Goal: Task Accomplishment & Management: Use online tool/utility

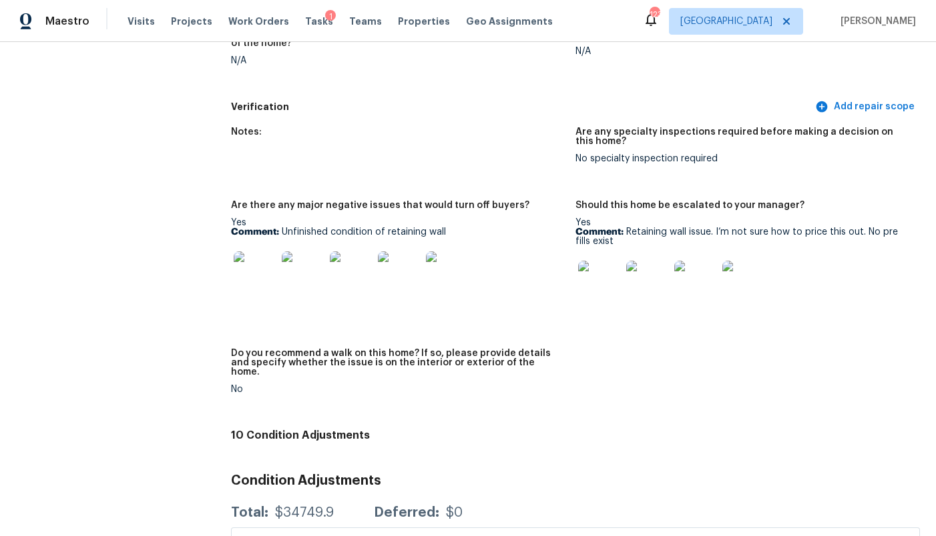
scroll to position [3057, 0]
click at [254, 253] on img at bounding box center [255, 274] width 43 height 43
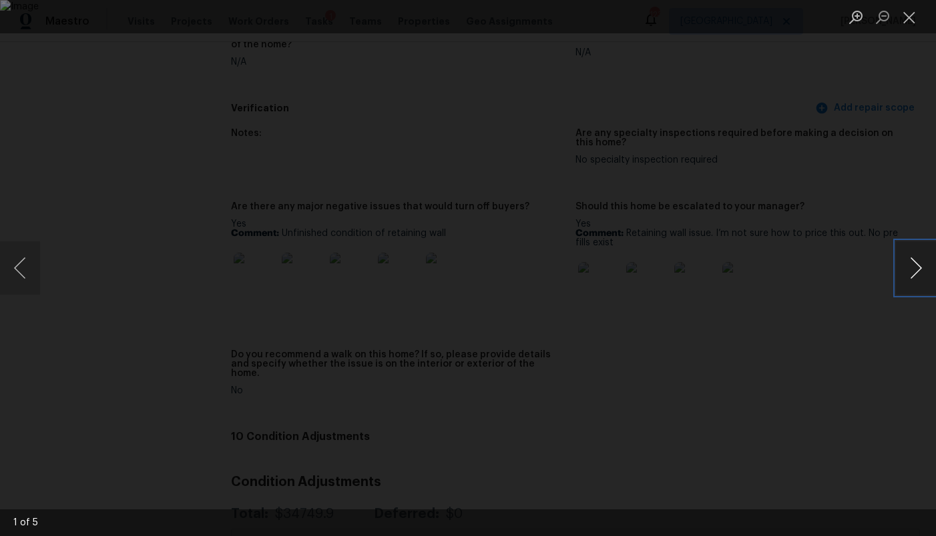
click at [912, 268] on button "Next image" at bounding box center [915, 268] width 40 height 53
click at [911, 268] on button "Next image" at bounding box center [915, 268] width 40 height 53
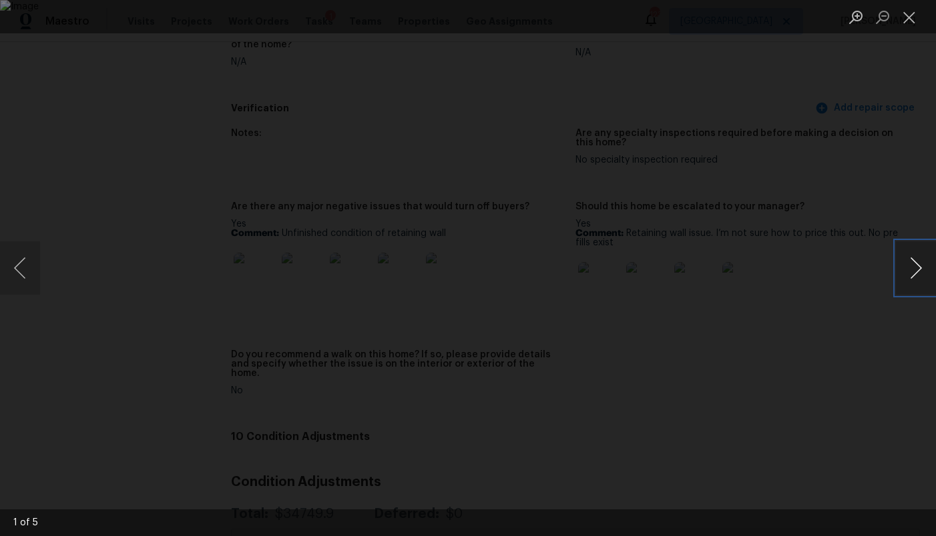
click at [911, 268] on button "Next image" at bounding box center [915, 268] width 40 height 53
click at [892, 207] on div "Lightbox" at bounding box center [468, 268] width 936 height 536
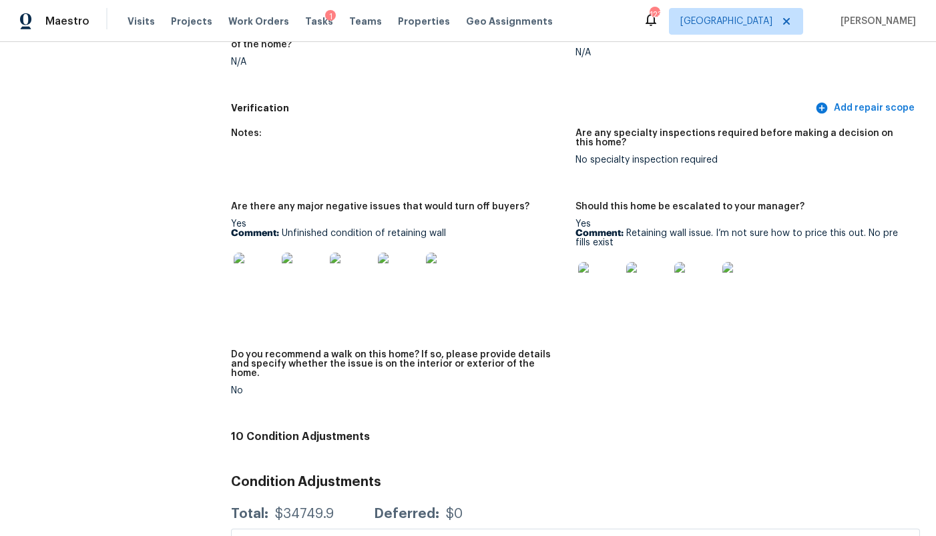
click at [600, 262] on img at bounding box center [599, 283] width 43 height 43
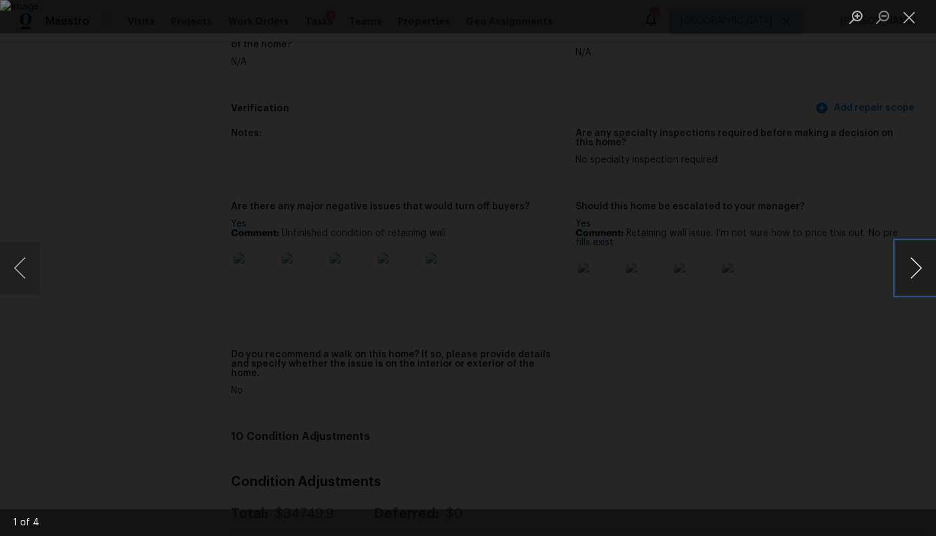
click at [913, 250] on button "Next image" at bounding box center [915, 268] width 40 height 53
click at [907, 247] on button "Next image" at bounding box center [915, 268] width 40 height 53
click at [861, 175] on div "Lightbox" at bounding box center [468, 268] width 936 height 536
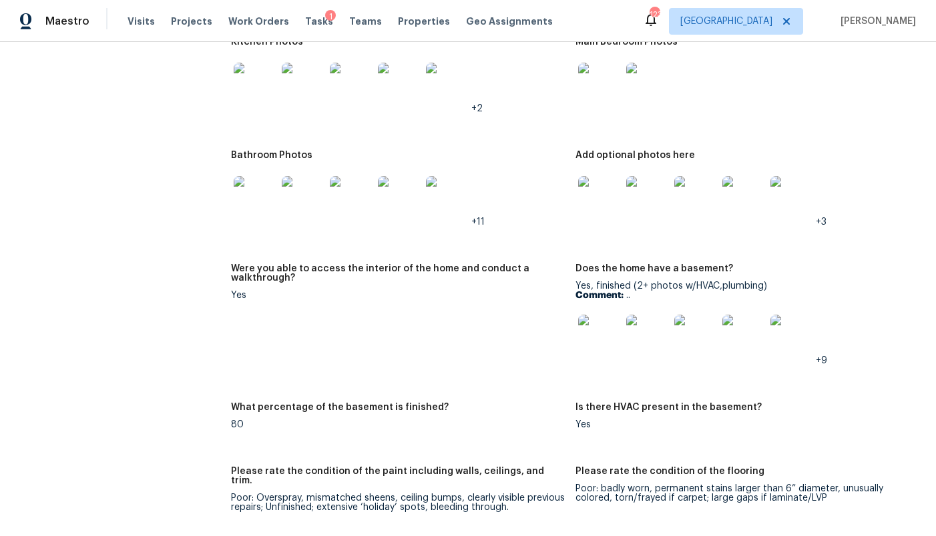
scroll to position [1311, 0]
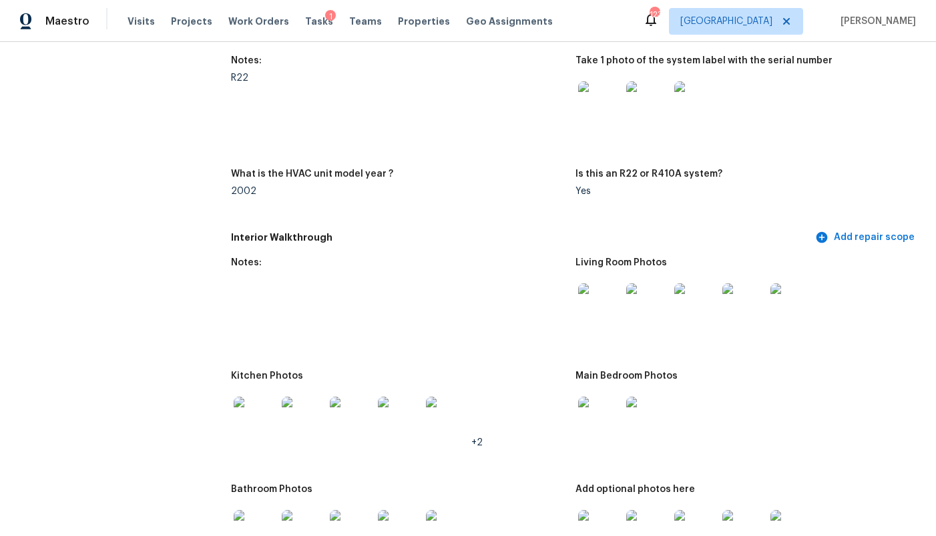
click at [603, 284] on img at bounding box center [599, 305] width 43 height 43
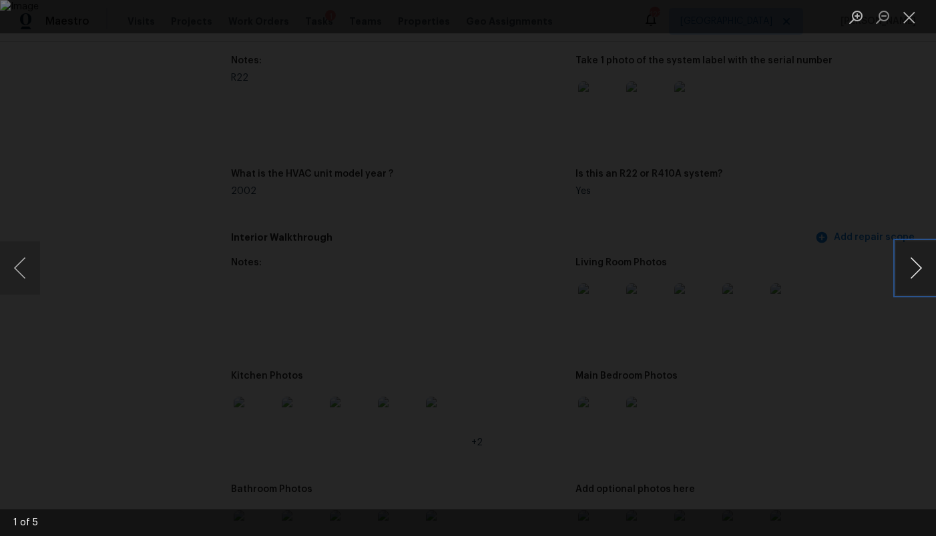
click at [910, 263] on button "Next image" at bounding box center [915, 268] width 40 height 53
click at [867, 177] on div "Lightbox" at bounding box center [468, 268] width 936 height 536
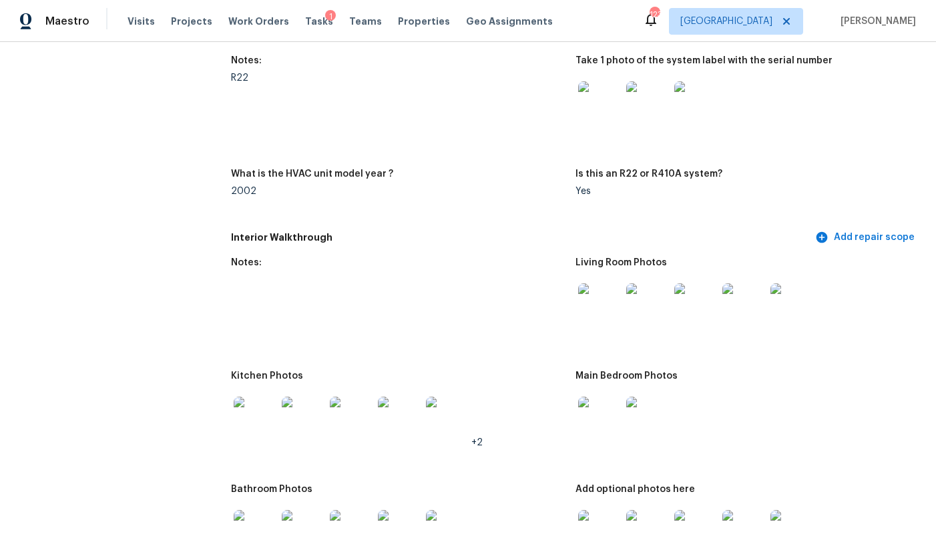
click at [254, 397] on img at bounding box center [255, 418] width 43 height 43
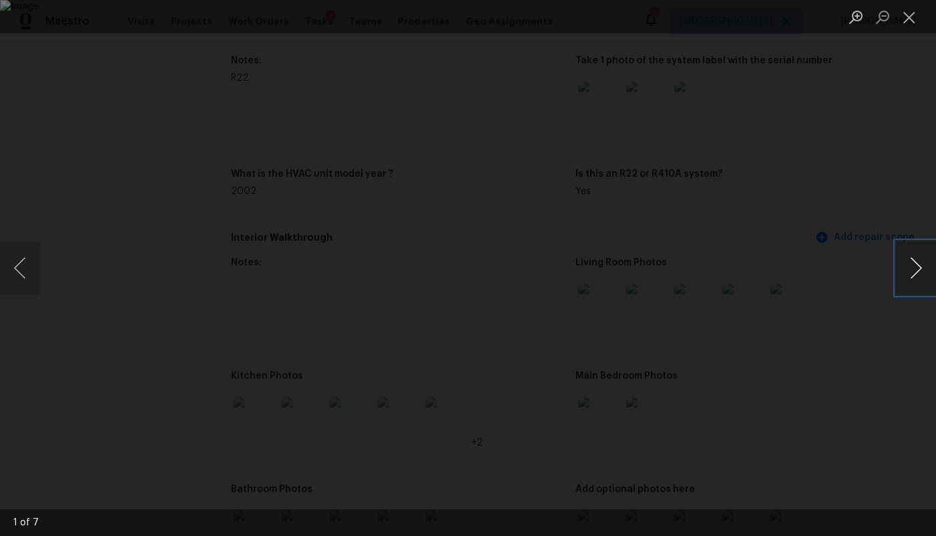
click at [896, 273] on button "Next image" at bounding box center [915, 268] width 40 height 53
click at [895, 273] on button "Next image" at bounding box center [915, 268] width 40 height 53
click at [869, 173] on div "Lightbox" at bounding box center [468, 268] width 936 height 536
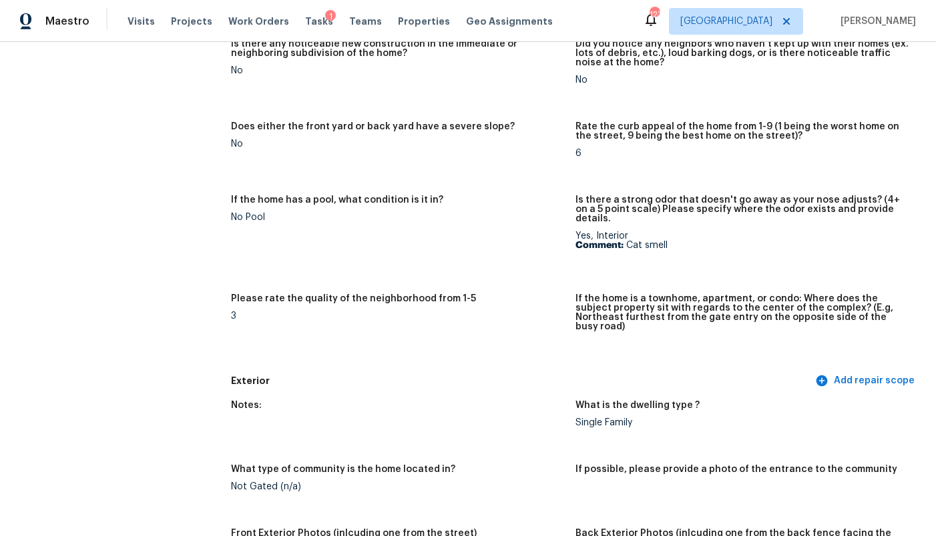
scroll to position [0, 0]
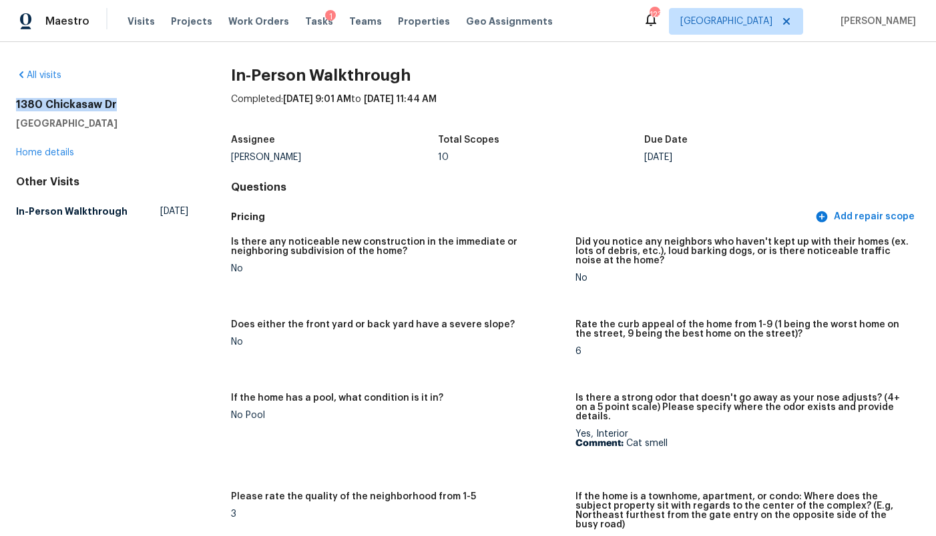
drag, startPoint x: 116, startPoint y: 107, endPoint x: 7, endPoint y: 106, distance: 108.8
click at [7, 106] on div "All visits [STREET_ADDRESS][PERSON_NAME] Home details Other Visits In-Person Wa…" at bounding box center [468, 289] width 936 height 494
copy h2 "1380 Chickasaw Dr"
click at [305, 20] on span "Tasks" at bounding box center [319, 21] width 28 height 9
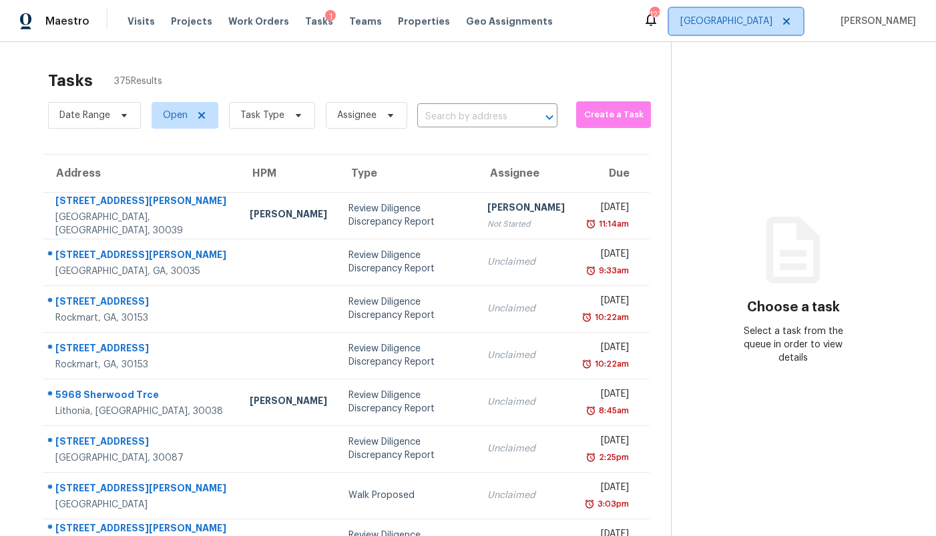
click at [771, 29] on span "[GEOGRAPHIC_DATA]" at bounding box center [736, 21] width 134 height 27
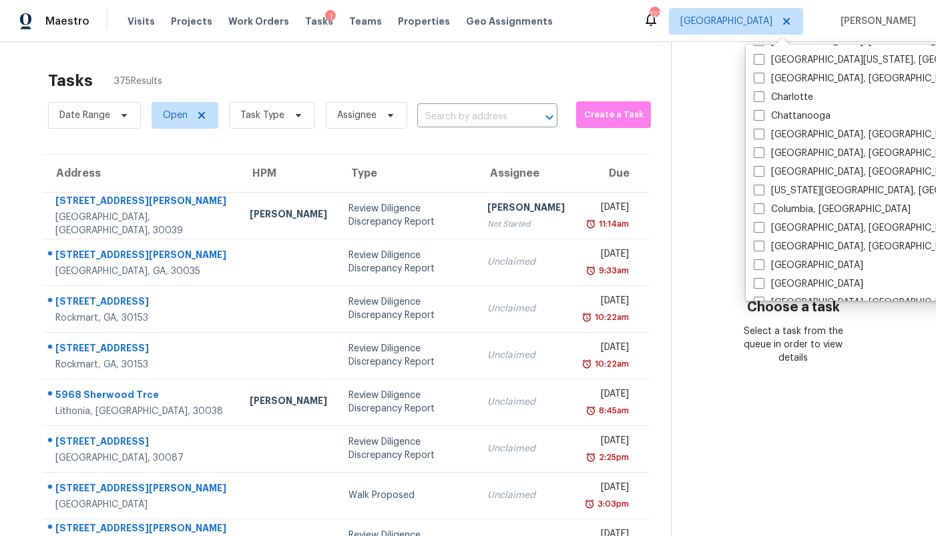
scroll to position [143, 0]
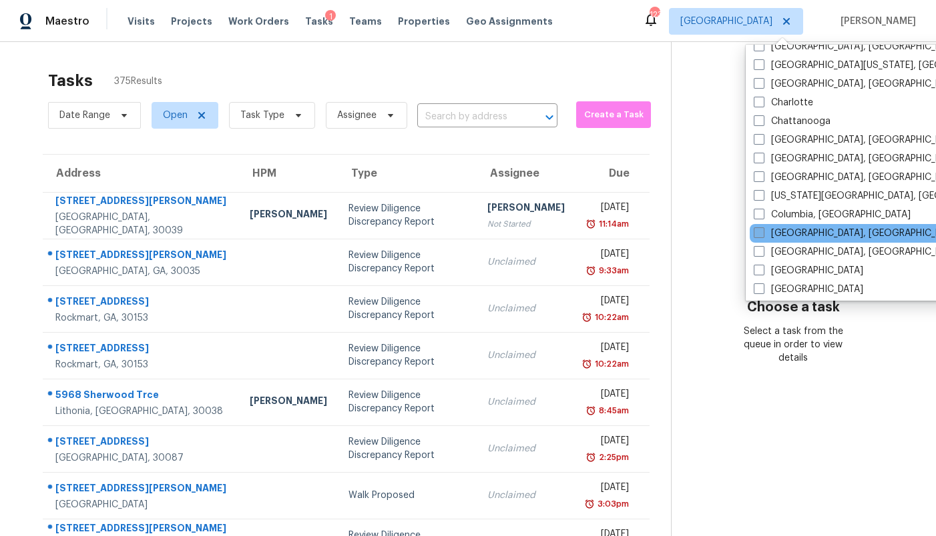
click at [810, 234] on label "[GEOGRAPHIC_DATA], [GEOGRAPHIC_DATA]" at bounding box center [856, 233] width 207 height 13
click at [762, 234] on input "[GEOGRAPHIC_DATA], [GEOGRAPHIC_DATA]" at bounding box center [757, 231] width 9 height 9
checkbox input "true"
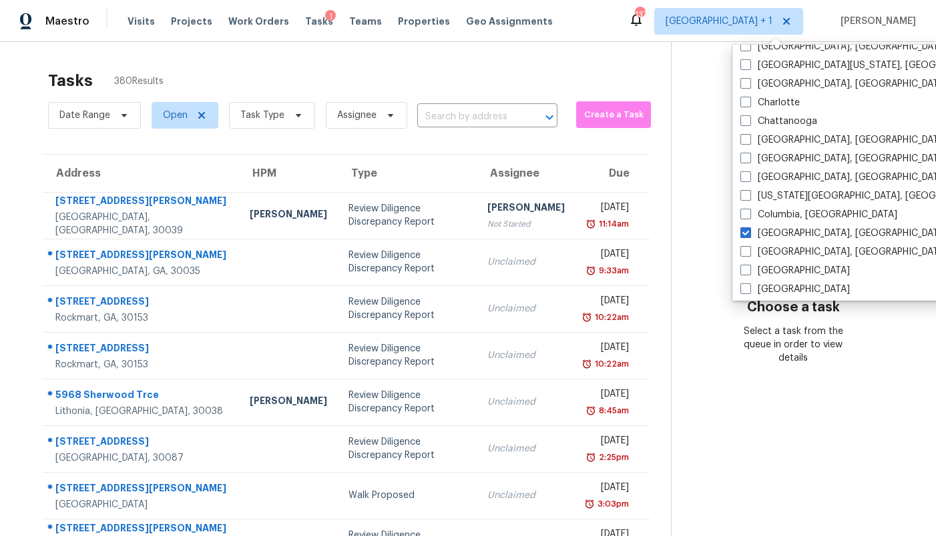
click at [485, 90] on div "Tasks 380 Results" at bounding box center [359, 80] width 623 height 35
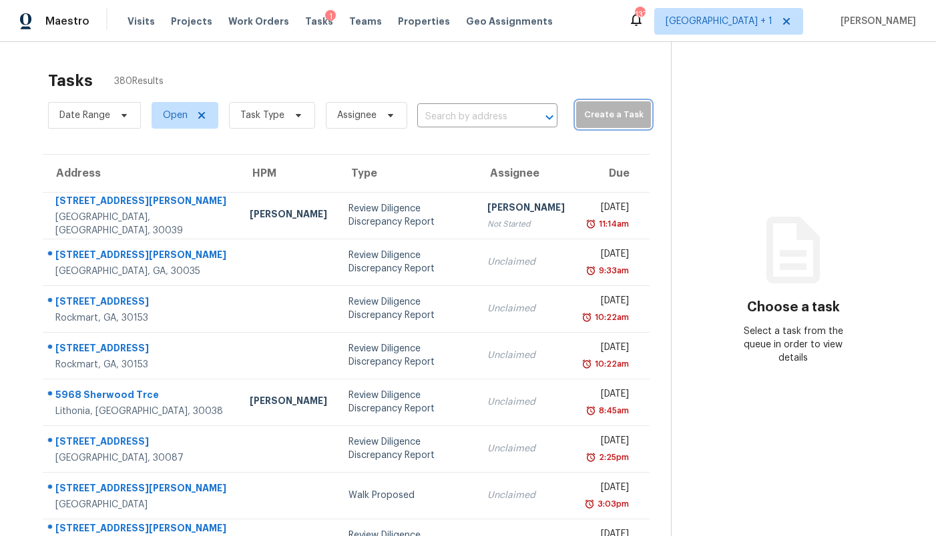
click at [594, 111] on span "Create a Task" at bounding box center [613, 114] width 61 height 15
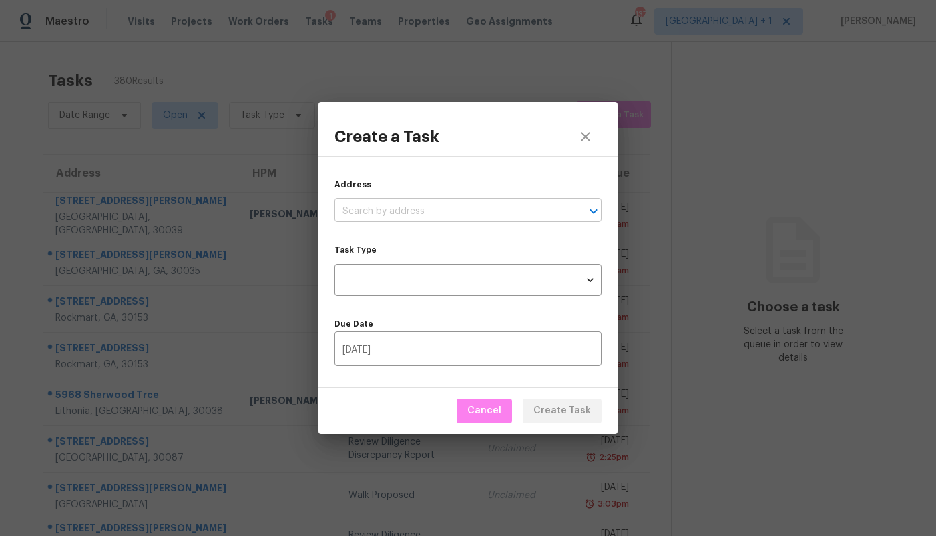
click at [409, 214] on input "text" at bounding box center [449, 212] width 230 height 21
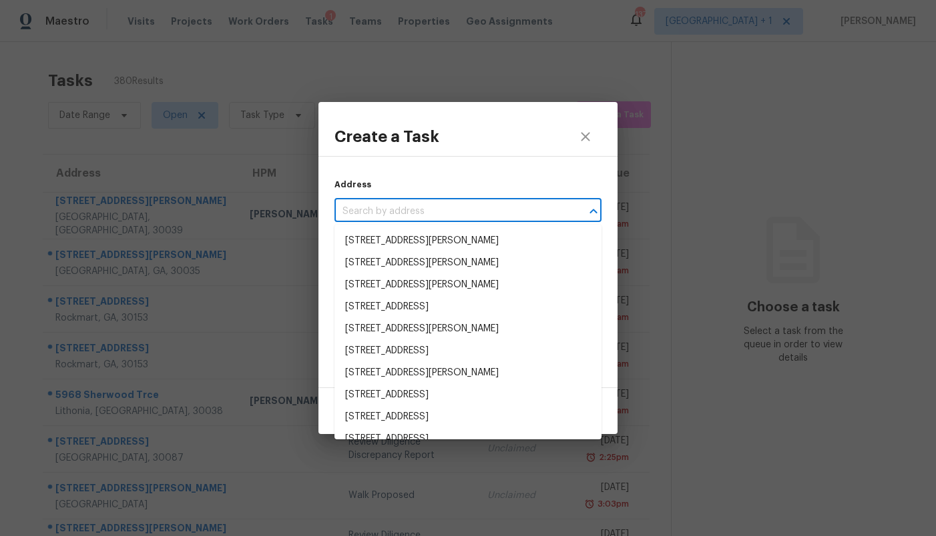
paste input "1380 Chickasaw Dr"
type input "1380 Chickasaw Dr"
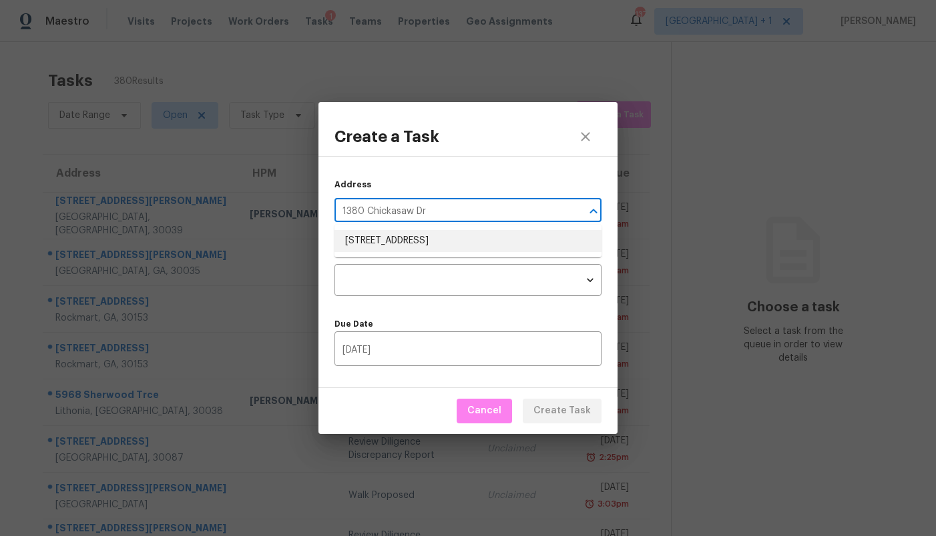
click at [400, 236] on li "[STREET_ADDRESS]" at bounding box center [467, 241] width 267 height 22
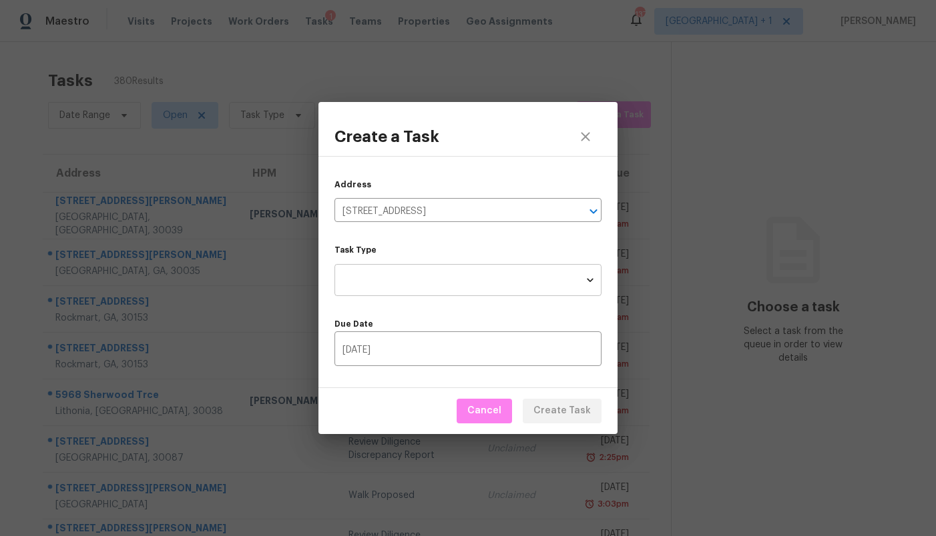
click at [400, 279] on body "Maestro Visits Projects Work Orders Tasks 1 Teams Properties Geo Assignments 13…" at bounding box center [468, 268] width 936 height 536
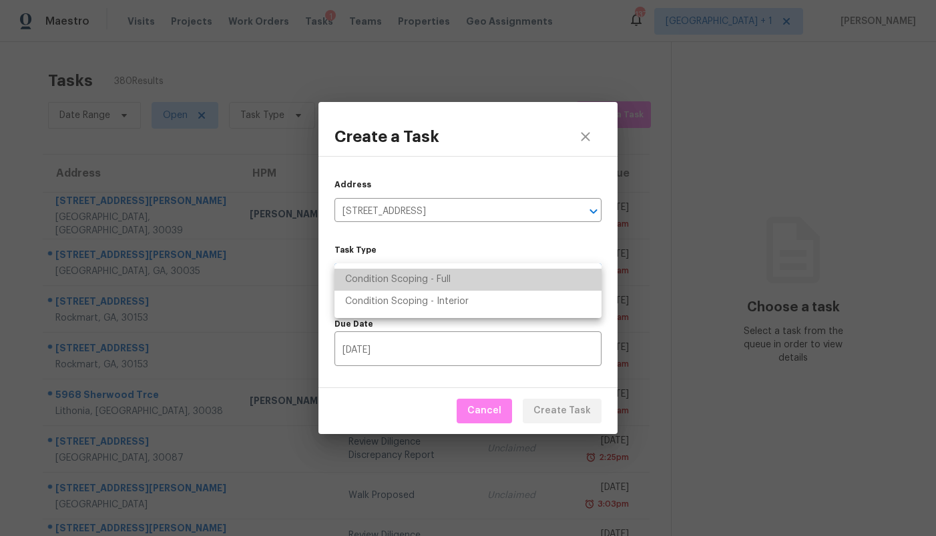
click at [400, 279] on li "Condition Scoping - Full" at bounding box center [467, 280] width 267 height 22
type input "virtual_full_assessment"
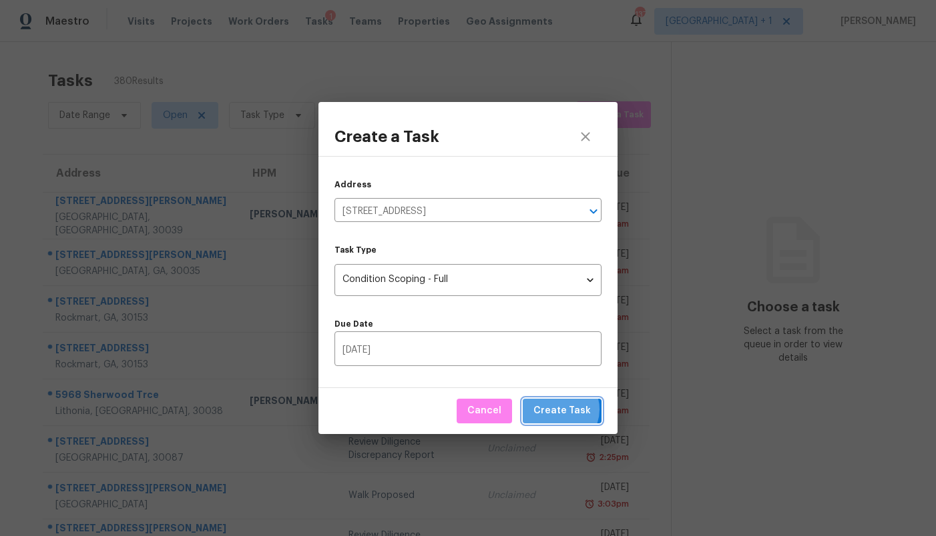
click at [561, 410] on span "Create Task" at bounding box center [561, 411] width 57 height 17
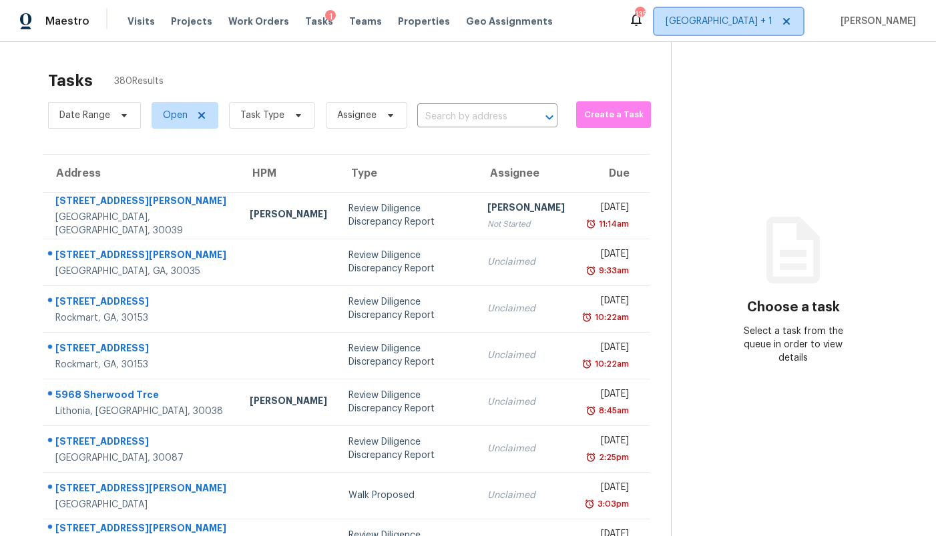
click at [751, 17] on span "[GEOGRAPHIC_DATA] + 1" at bounding box center [718, 21] width 107 height 13
click at [495, 63] on div "Tasks 380 Results" at bounding box center [359, 80] width 623 height 35
click at [595, 113] on span "Create a Task" at bounding box center [613, 114] width 61 height 15
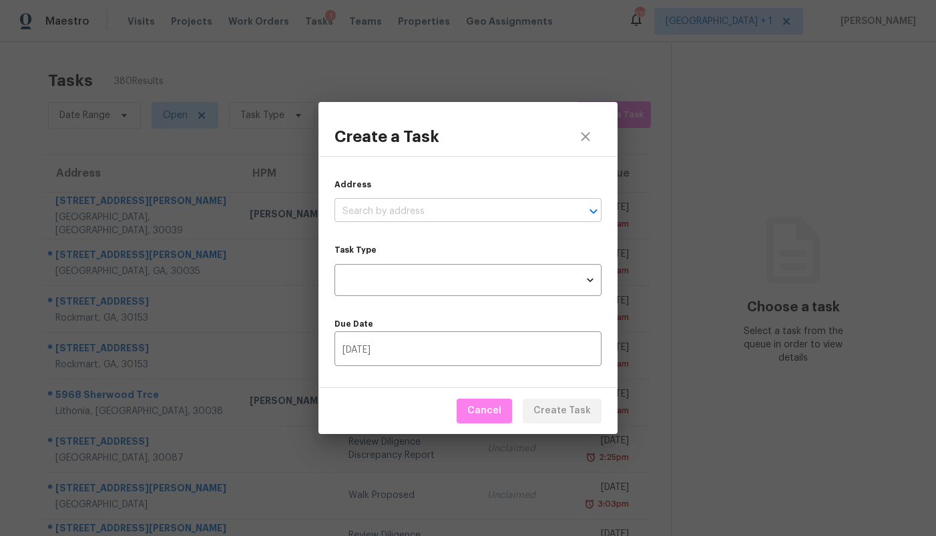
click at [437, 206] on input "text" at bounding box center [449, 212] width 230 height 21
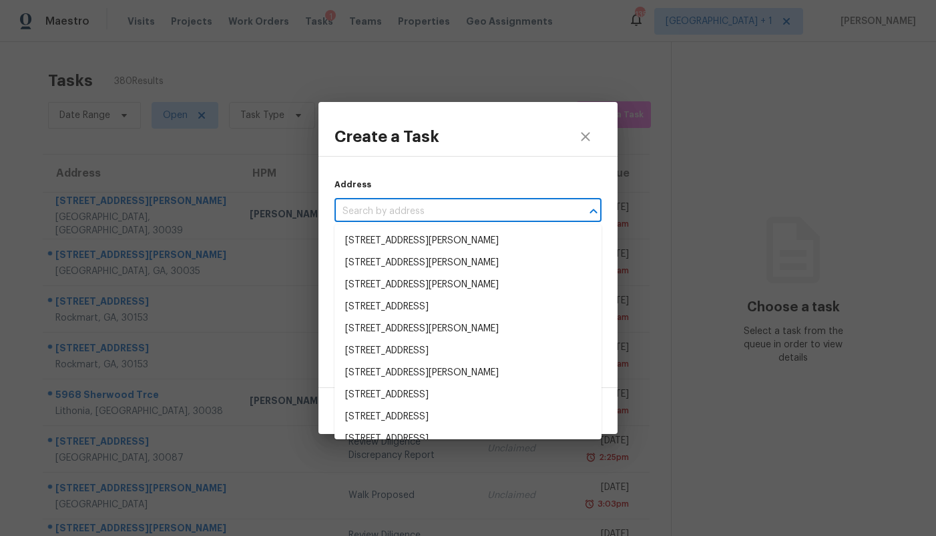
paste input "[STREET_ADDRESS]"
type input "[STREET_ADDRESS]"
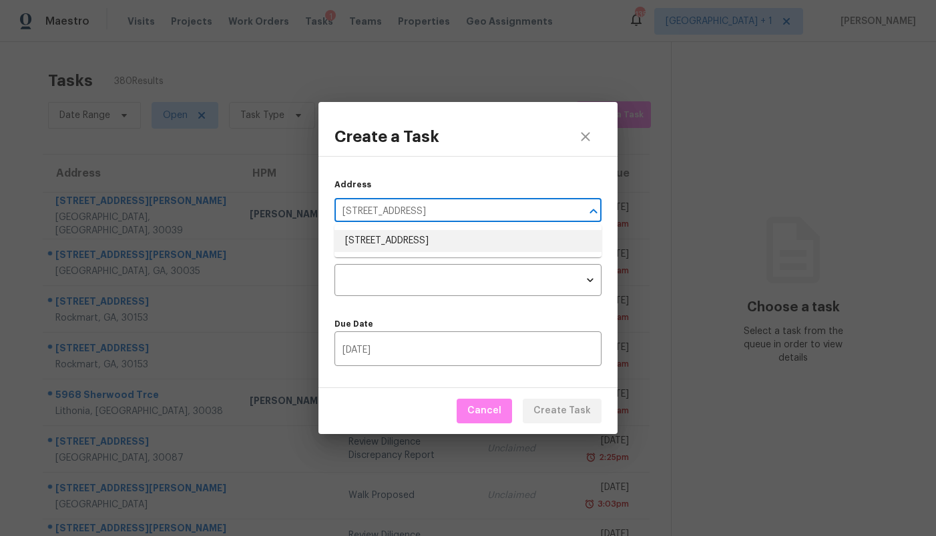
click at [424, 237] on li "[STREET_ADDRESS]" at bounding box center [467, 241] width 267 height 22
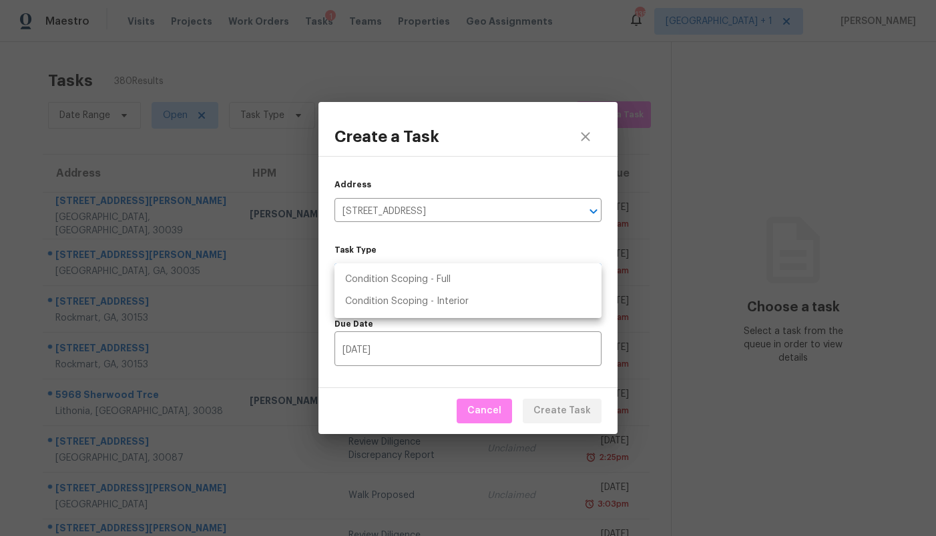
click at [415, 279] on body "Maestro Visits Projects Work Orders Tasks 1 Teams Properties Geo Assignments 13…" at bounding box center [468, 268] width 936 height 536
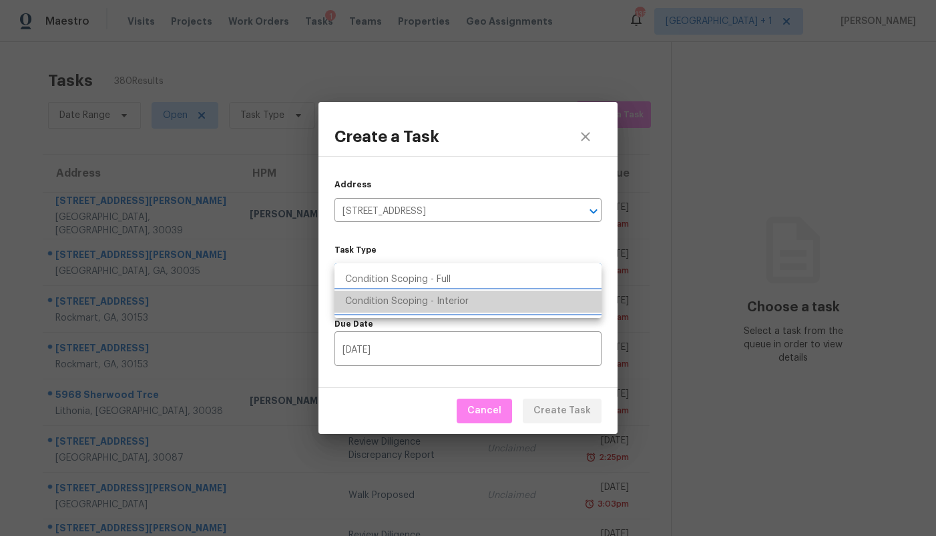
click at [414, 303] on li "Condition Scoping - Interior" at bounding box center [467, 302] width 267 height 22
type input "virtual_interior_assessment"
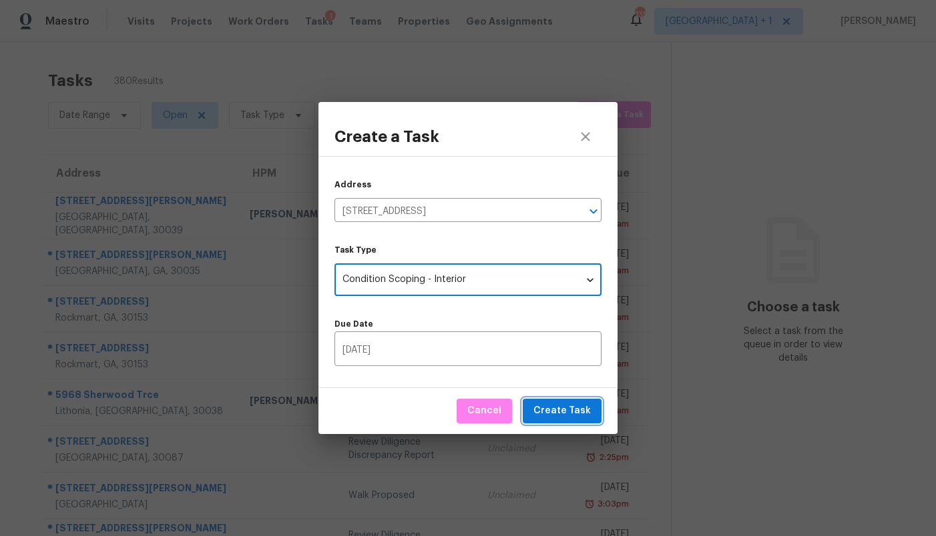
click at [546, 410] on span "Create Task" at bounding box center [561, 411] width 57 height 17
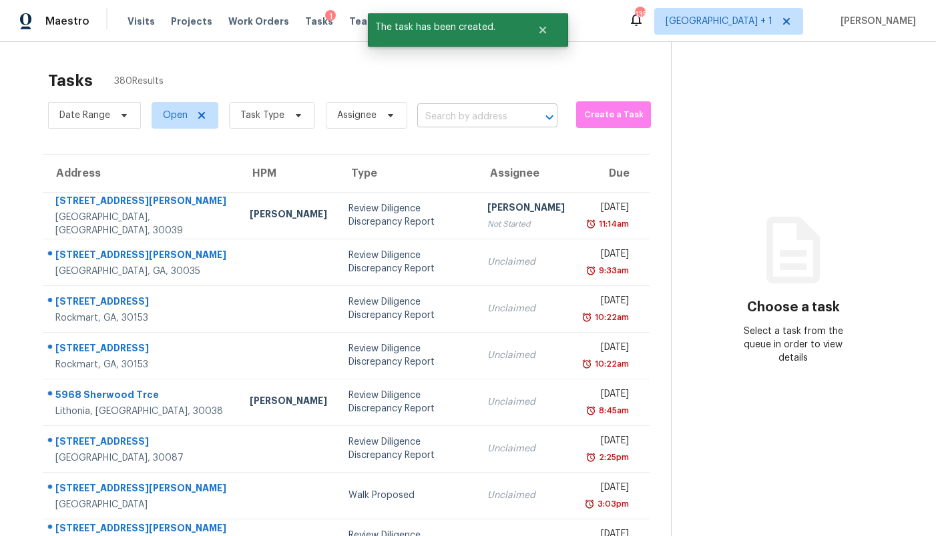
click at [449, 115] on input "text" at bounding box center [468, 117] width 103 height 21
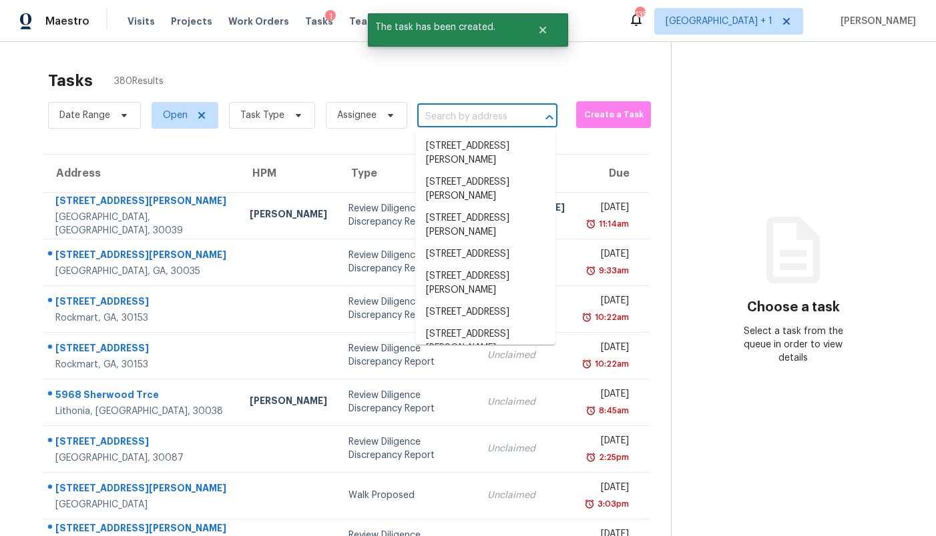
paste input "[STREET_ADDRESS]"
type input "[STREET_ADDRESS]"
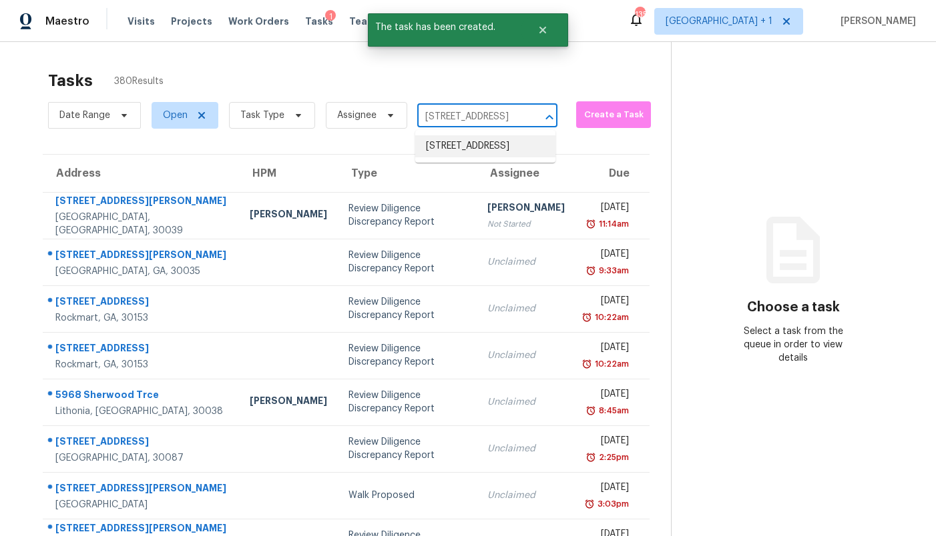
click at [457, 153] on li "[STREET_ADDRESS]" at bounding box center [485, 146] width 140 height 22
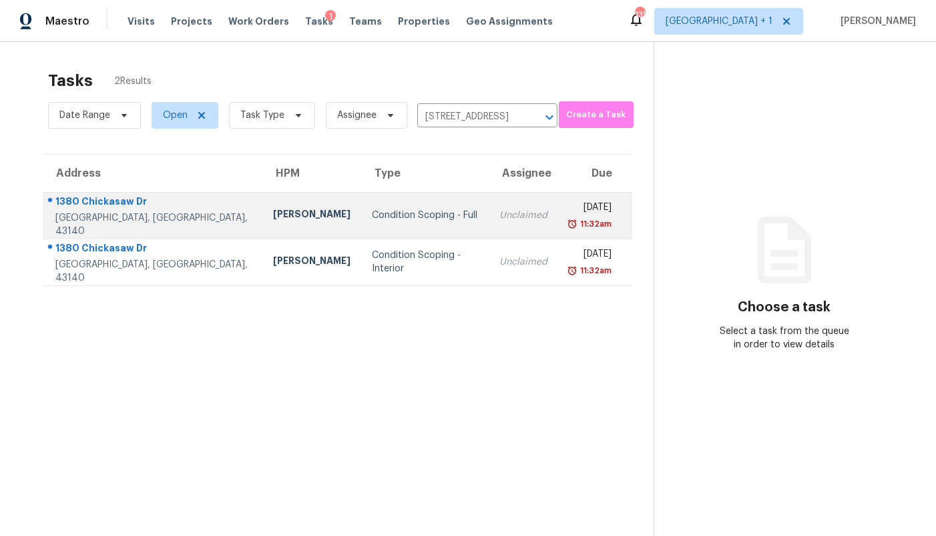
click at [411, 228] on td "Condition Scoping - Full" at bounding box center [424, 215] width 127 height 47
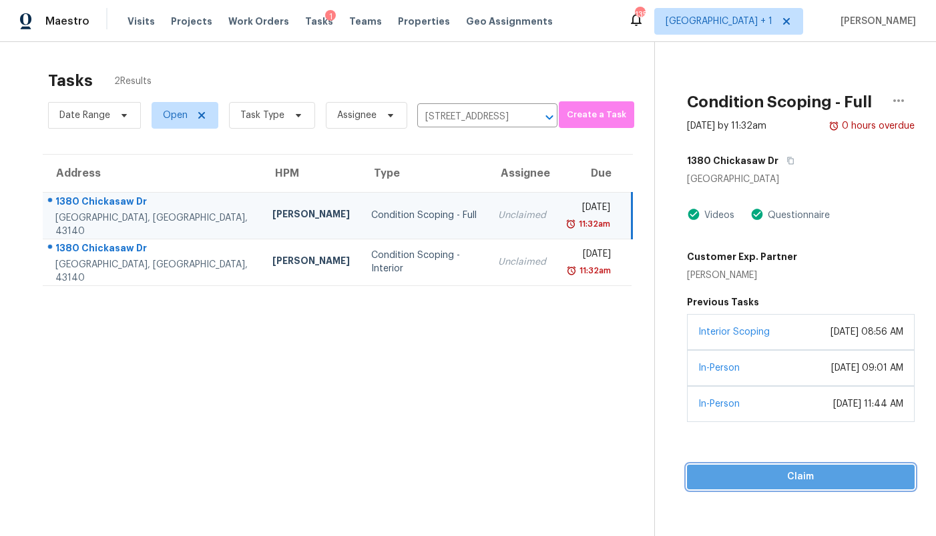
click at [780, 479] on span "Claim" at bounding box center [800, 477] width 206 height 17
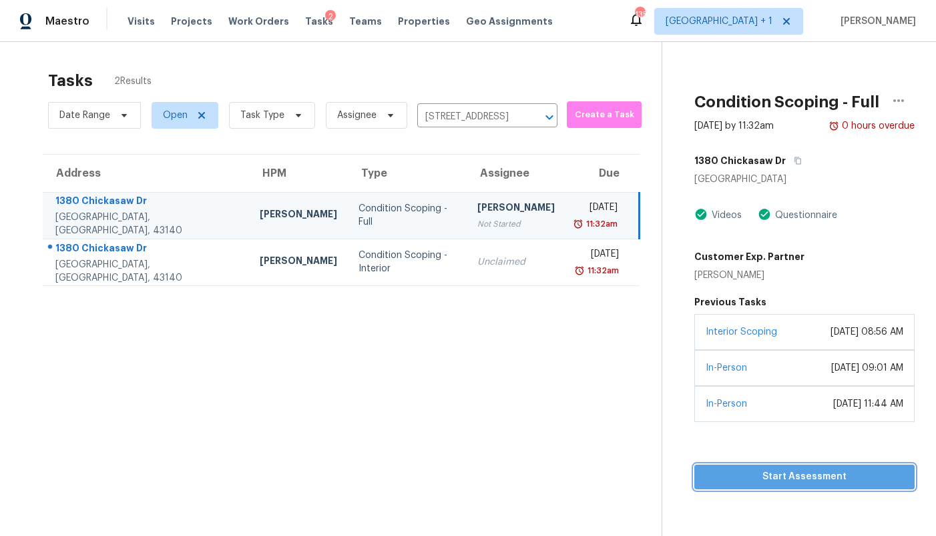
click at [782, 479] on span "Start Assessment" at bounding box center [804, 477] width 199 height 17
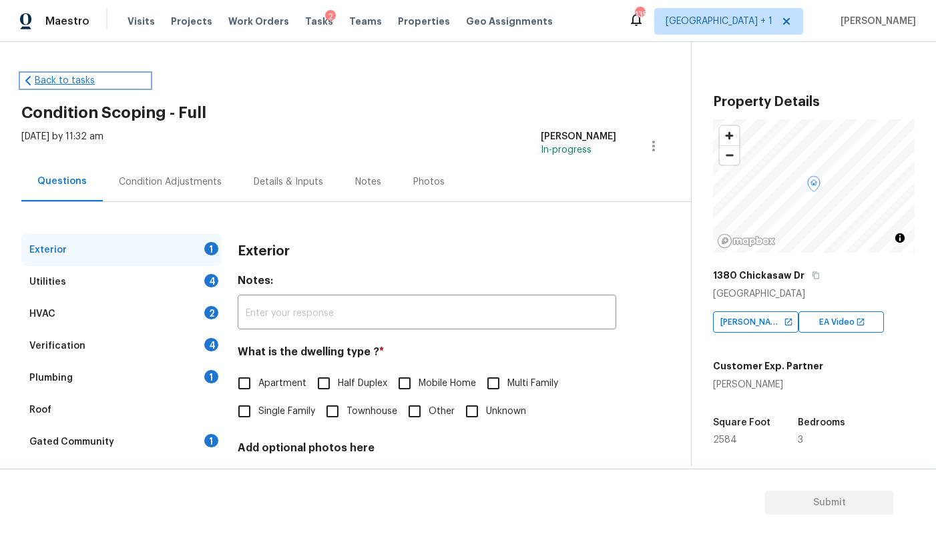
click at [63, 79] on link "Back to tasks" at bounding box center [85, 80] width 128 height 13
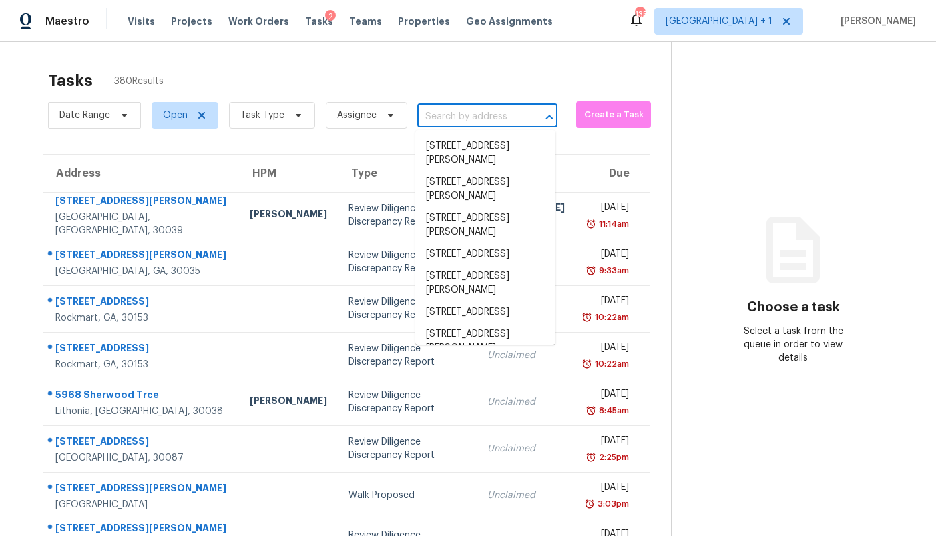
click at [478, 116] on input "text" at bounding box center [468, 117] width 103 height 21
paste input "[STREET_ADDRESS]"
type input "[STREET_ADDRESS]"
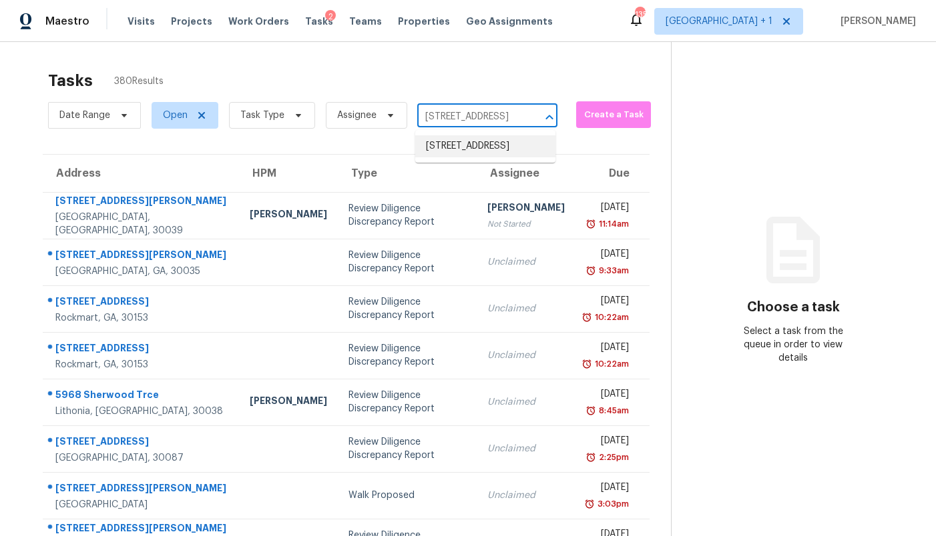
click at [469, 143] on li "[STREET_ADDRESS]" at bounding box center [485, 146] width 140 height 22
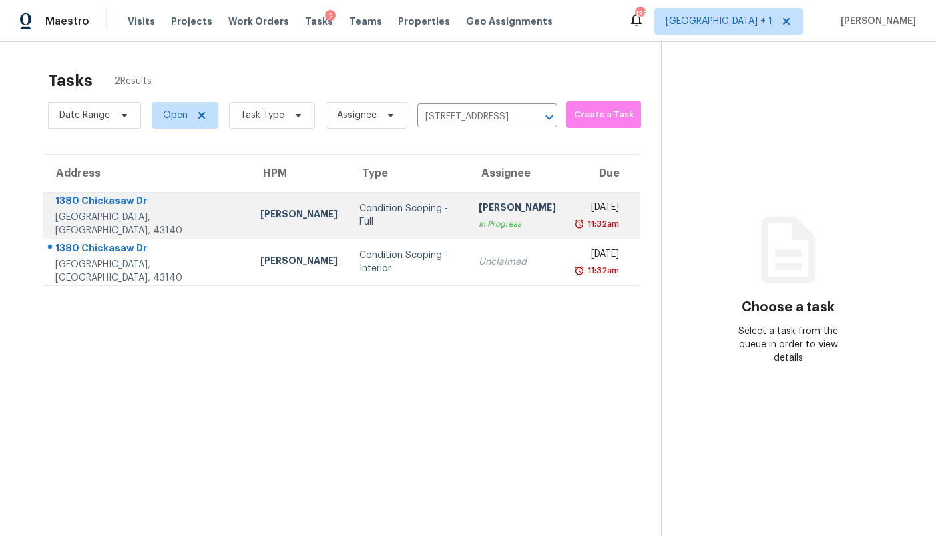
click at [483, 220] on div "In Progress" at bounding box center [516, 224] width 77 height 13
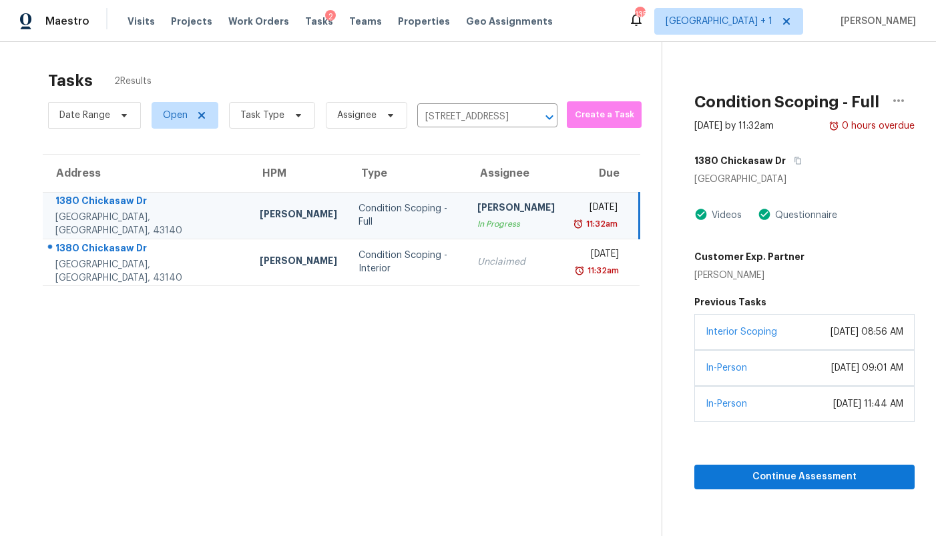
scroll to position [42, 0]
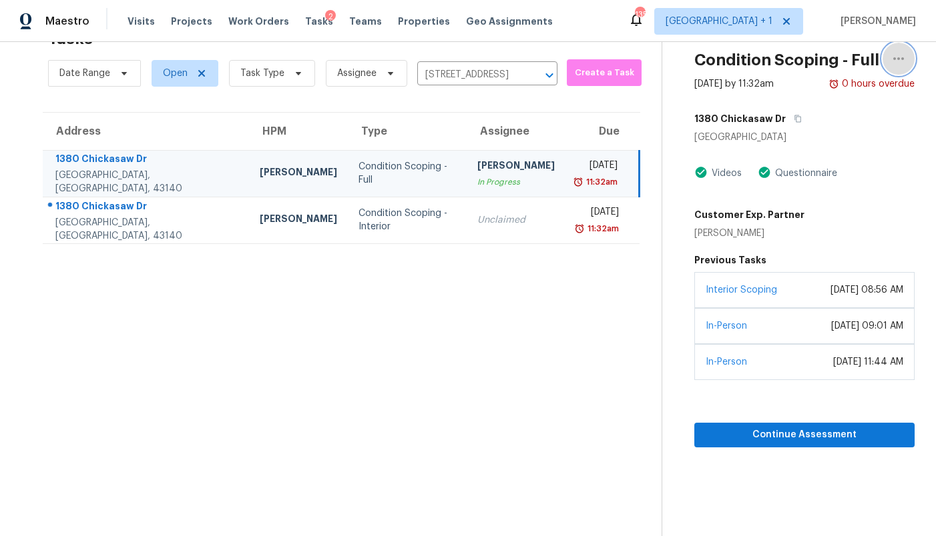
click at [900, 57] on icon "button" at bounding box center [898, 59] width 16 height 16
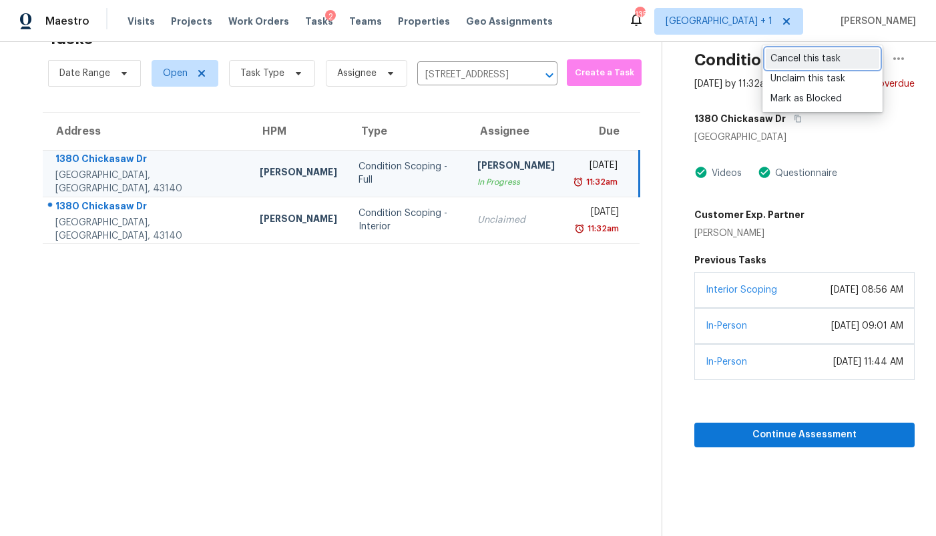
click at [851, 59] on div "Cancel this task" at bounding box center [822, 58] width 104 height 13
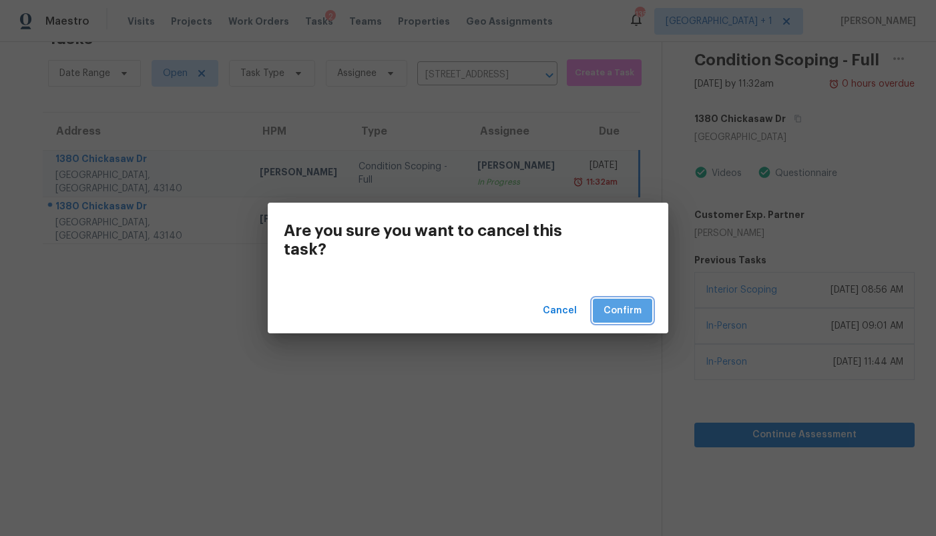
click at [631, 304] on span "Confirm" at bounding box center [622, 311] width 38 height 17
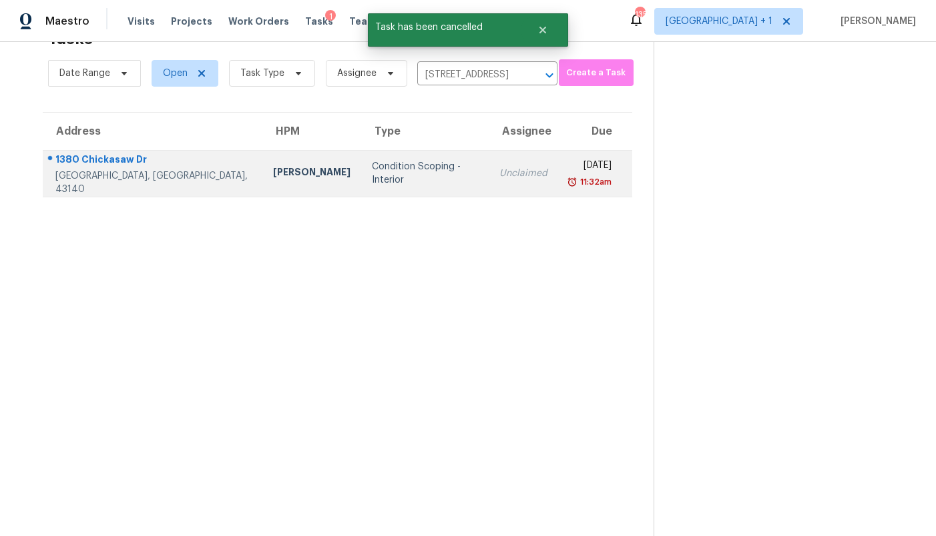
click at [488, 180] on td "Unclaimed" at bounding box center [522, 173] width 69 height 47
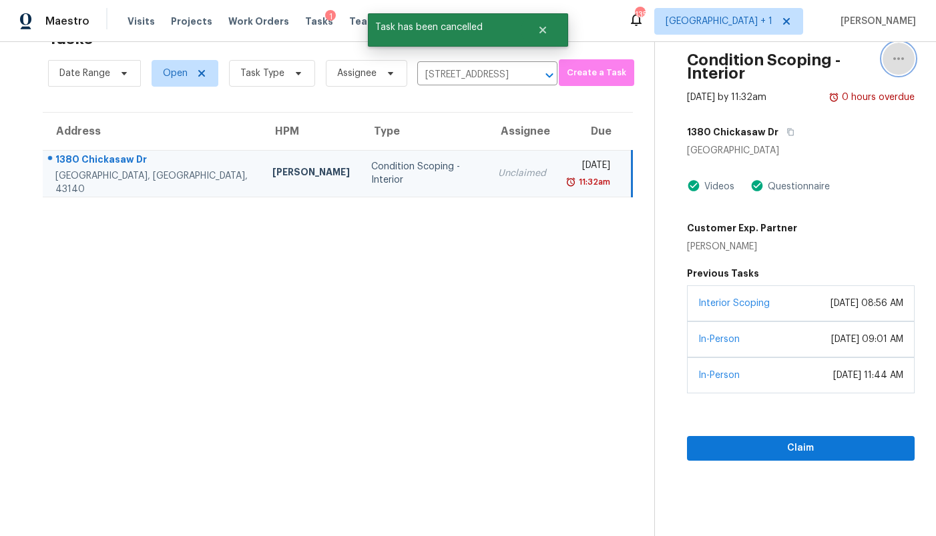
click at [902, 61] on icon "button" at bounding box center [898, 59] width 16 height 16
click at [840, 188] on div "Videos Questionnaire" at bounding box center [801, 187] width 228 height 16
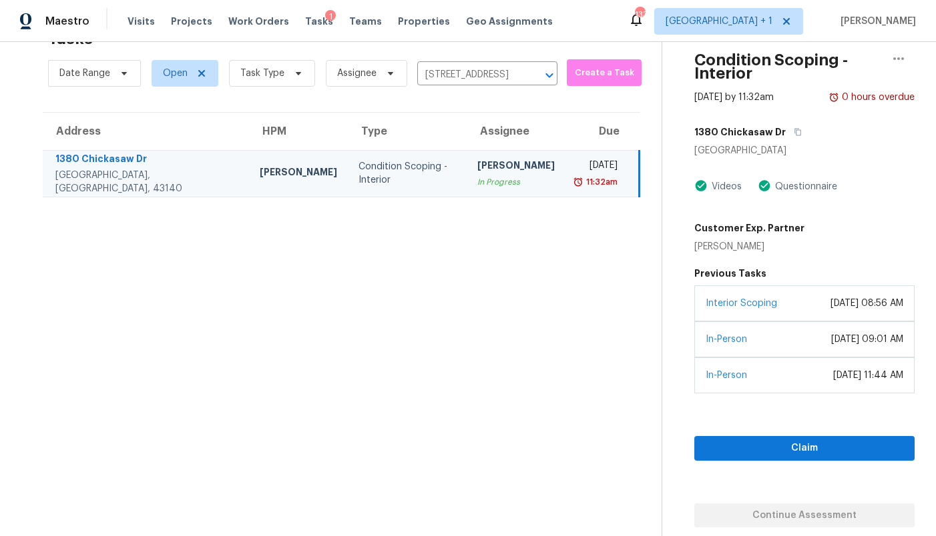
scroll to position [0, 0]
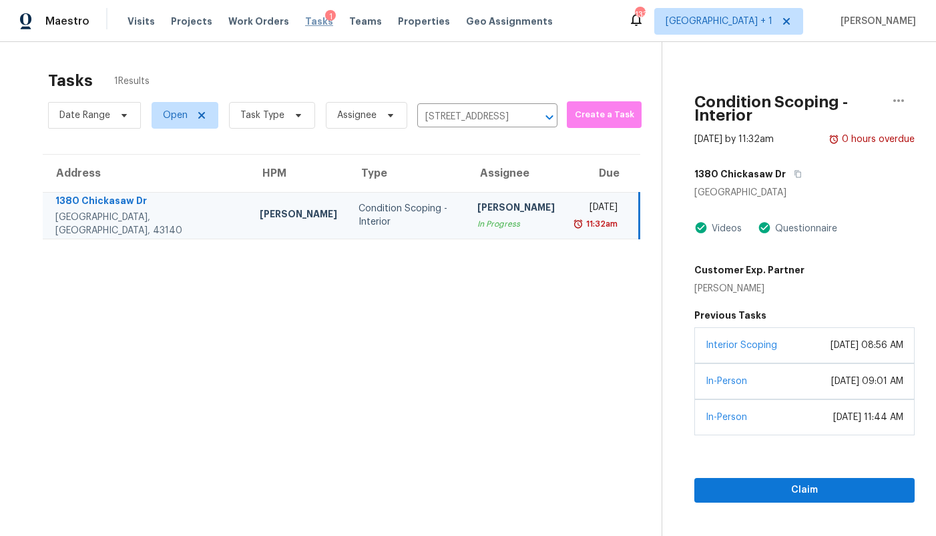
click at [305, 17] on span "Tasks" at bounding box center [319, 21] width 28 height 9
click at [747, 18] on span "[GEOGRAPHIC_DATA] + 1" at bounding box center [718, 21] width 107 height 13
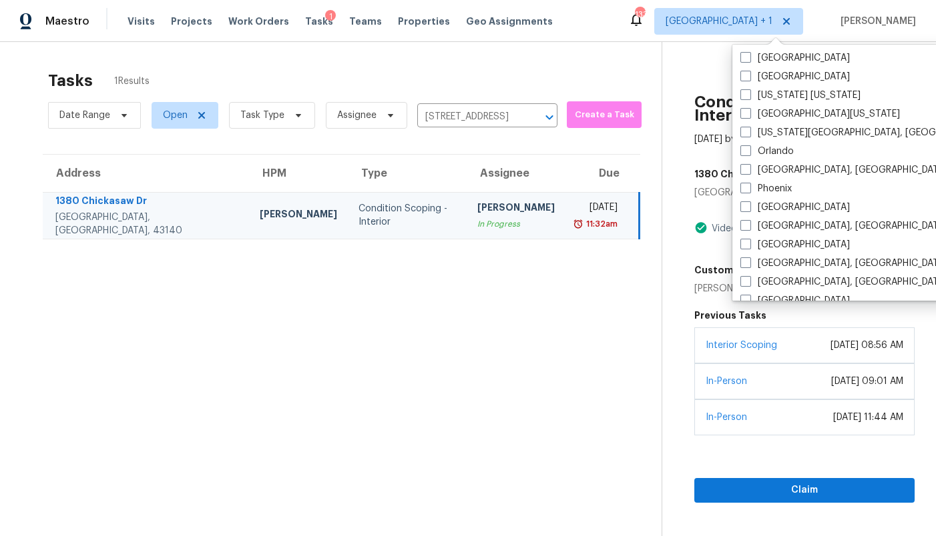
scroll to position [656, 0]
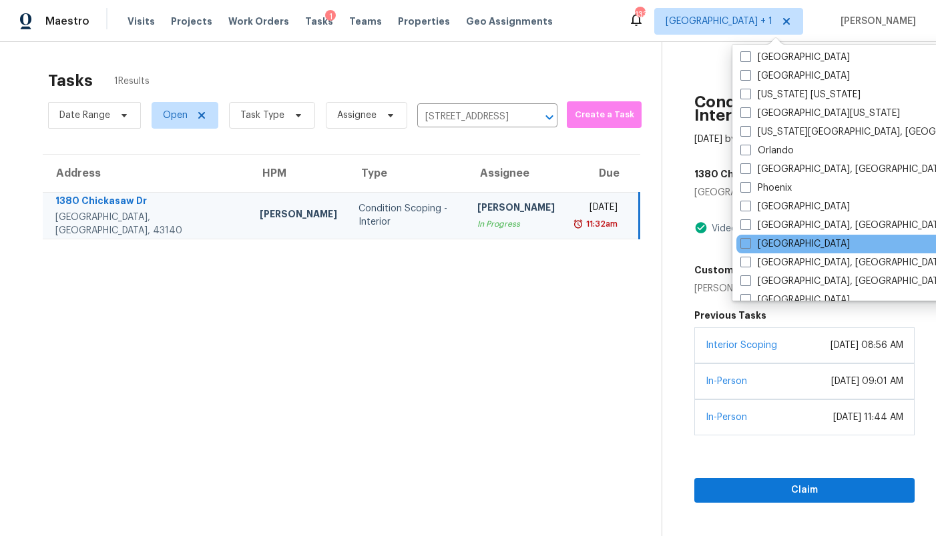
click at [772, 252] on div "[GEOGRAPHIC_DATA]" at bounding box center [870, 244] width 269 height 19
click at [769, 246] on label "[GEOGRAPHIC_DATA]" at bounding box center [794, 244] width 109 height 13
click at [749, 246] on input "[GEOGRAPHIC_DATA]" at bounding box center [744, 242] width 9 height 9
checkbox input "true"
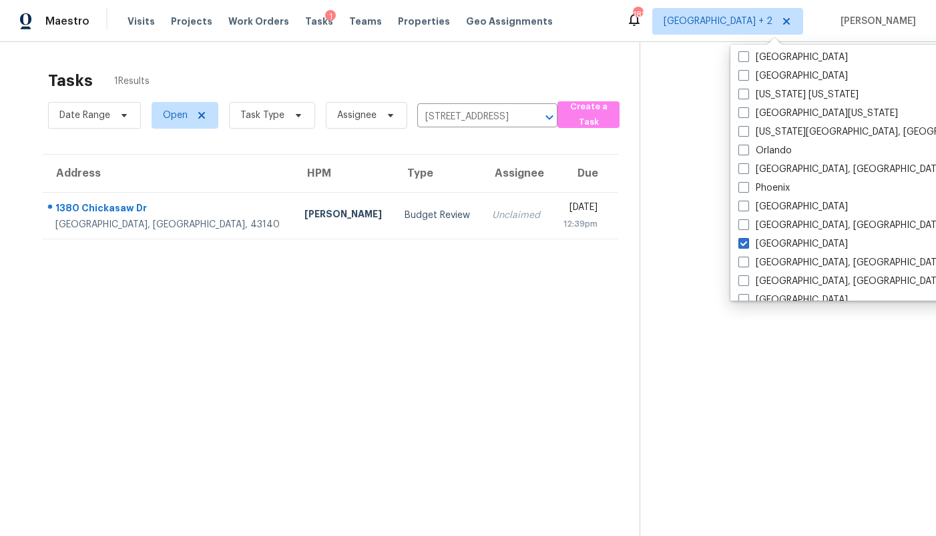
click at [486, 162] on th "Assignee" at bounding box center [516, 173] width 70 height 37
